Goal: Information Seeking & Learning: Compare options

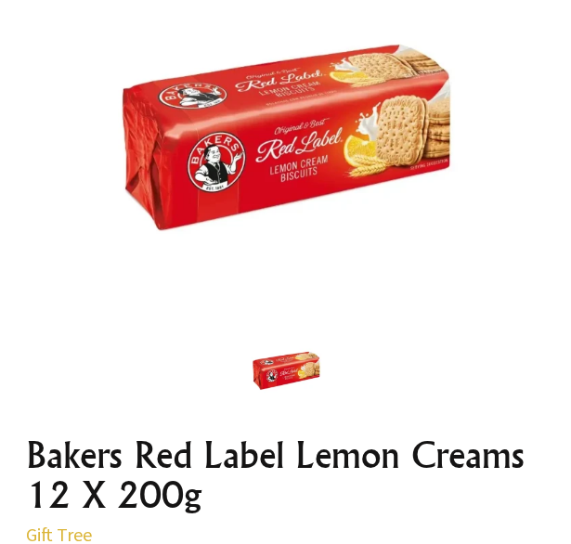
scroll to position [278, 0]
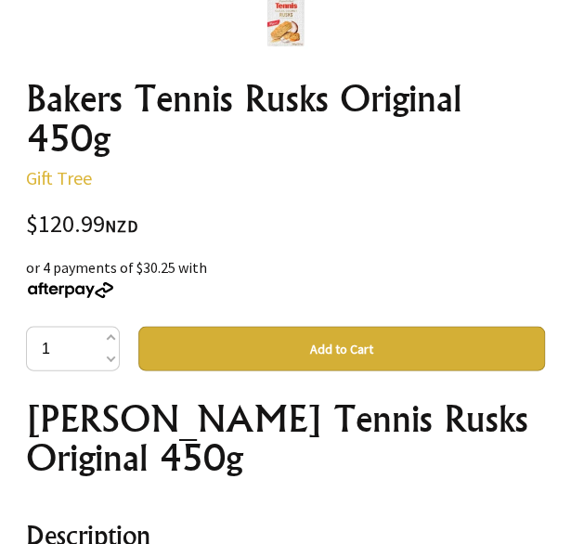
scroll to position [649, 0]
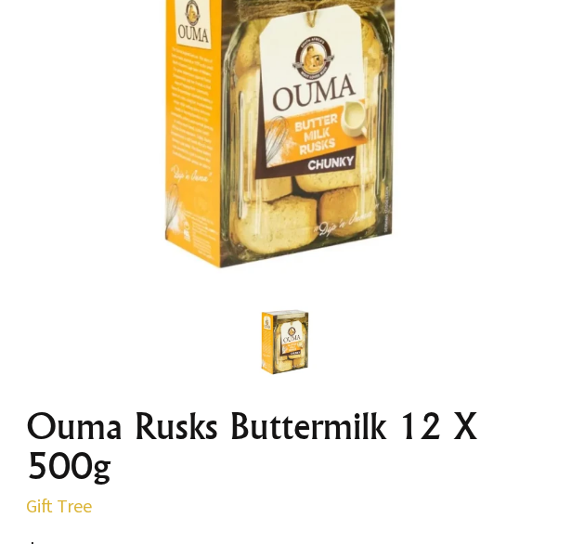
scroll to position [557, 0]
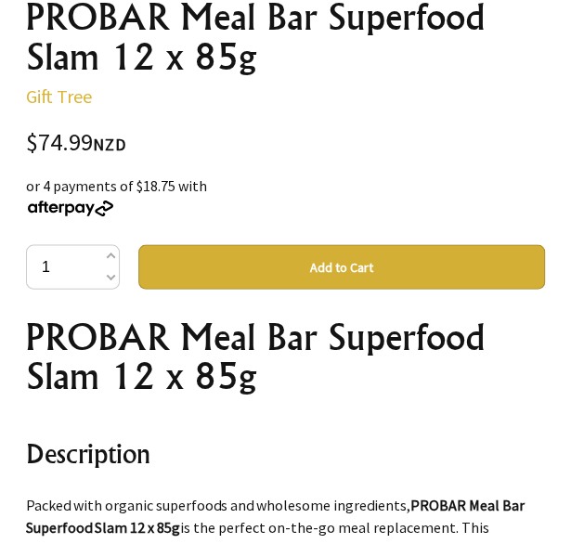
scroll to position [742, 0]
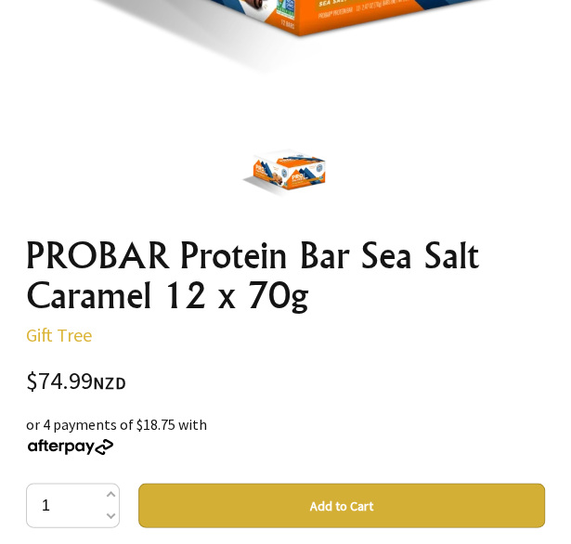
scroll to position [557, 0]
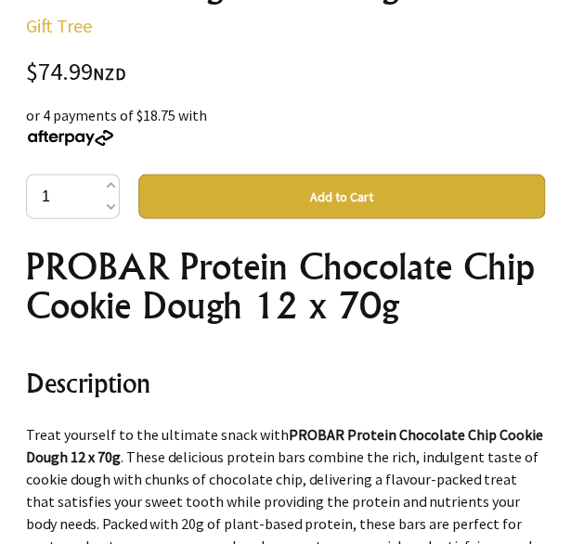
scroll to position [835, 0]
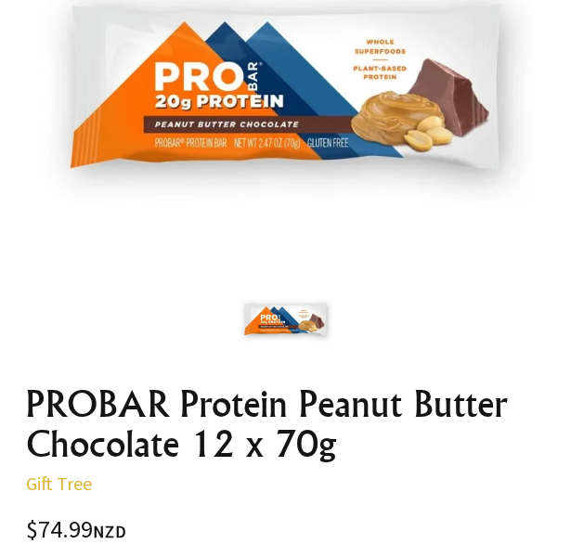
scroll to position [371, 0]
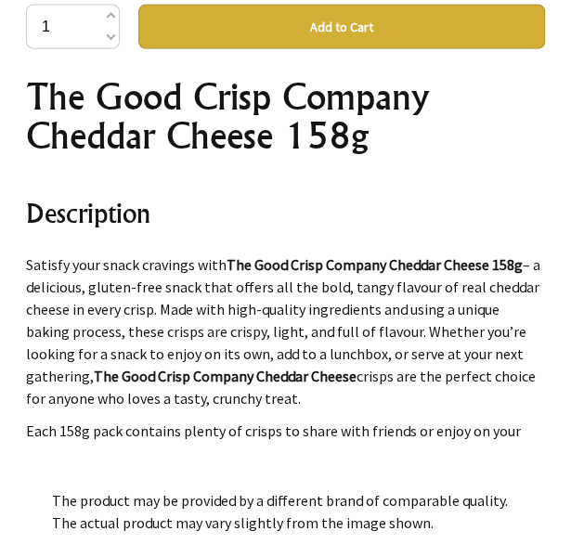
scroll to position [928, 0]
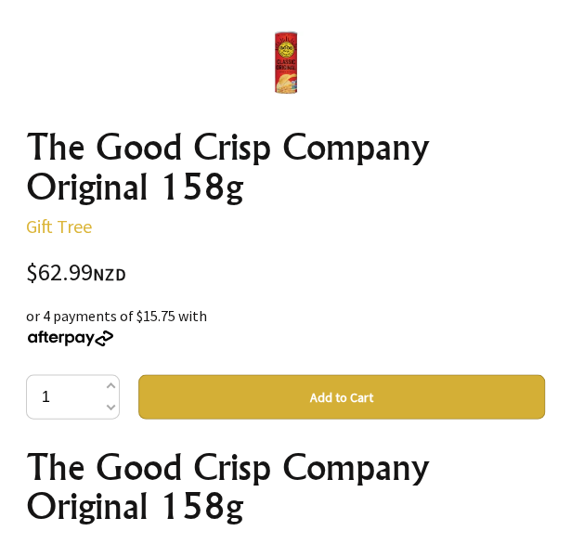
scroll to position [1021, 0]
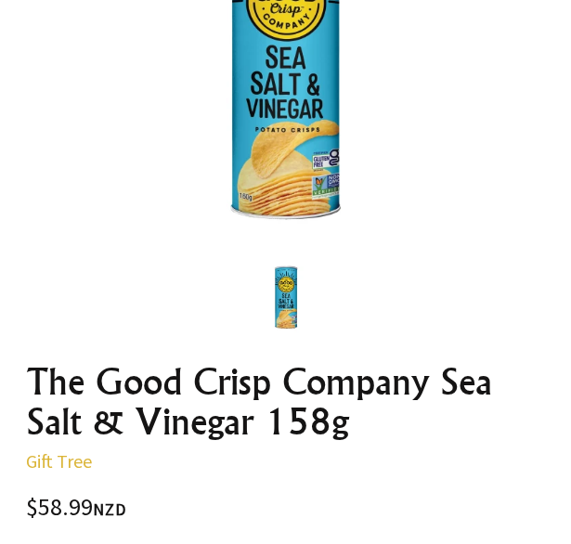
scroll to position [464, 0]
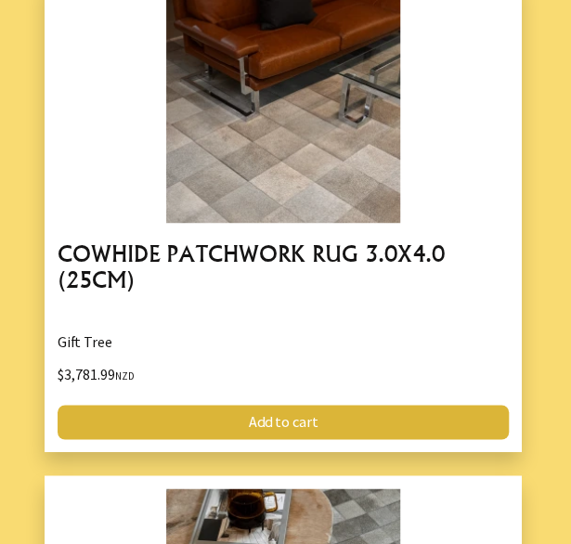
scroll to position [1948, 0]
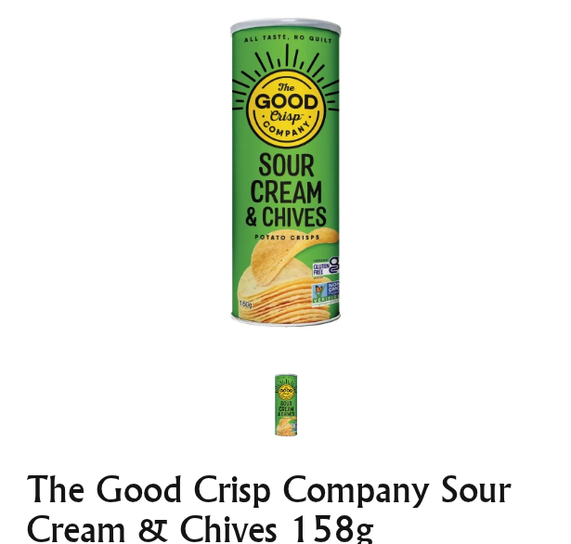
scroll to position [278, 0]
